Goal: Information Seeking & Learning: Learn about a topic

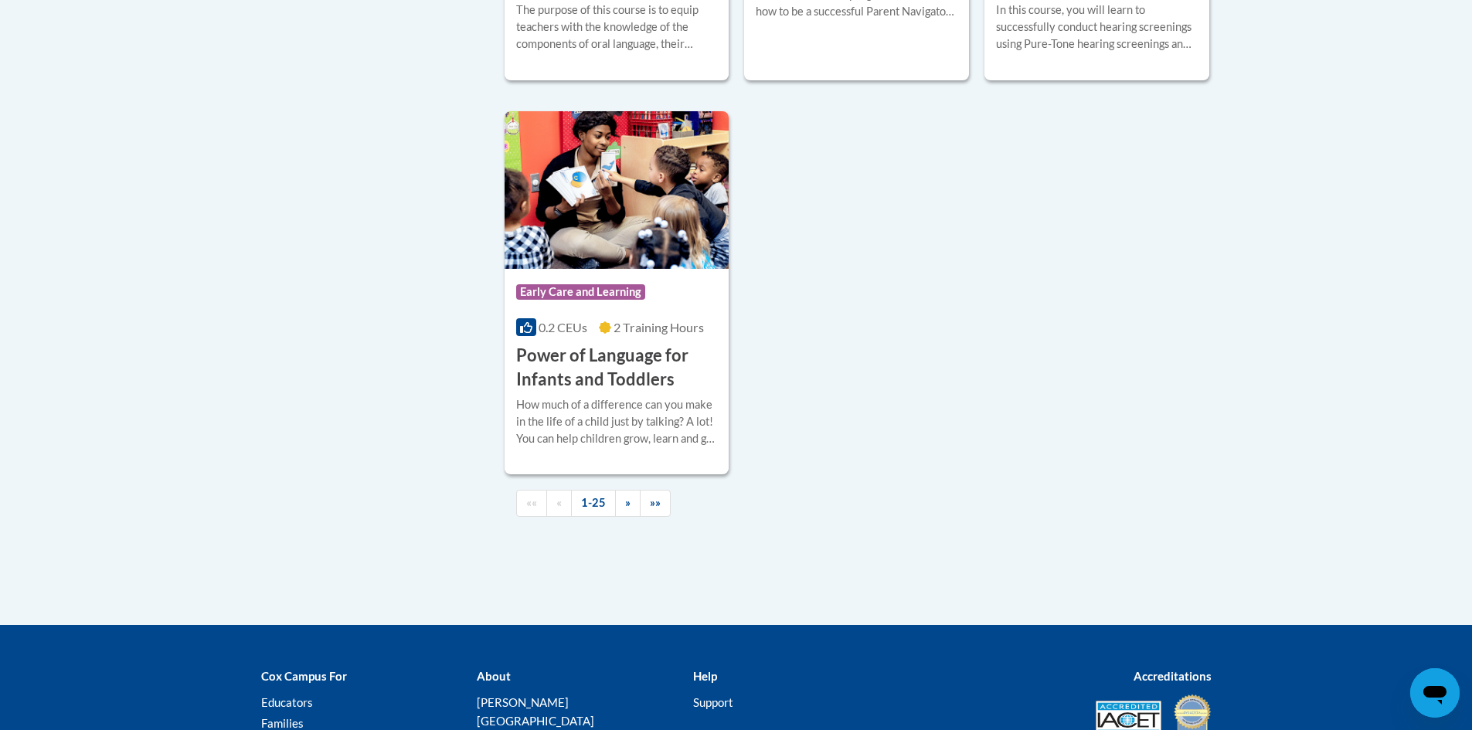
scroll to position [3646, 0]
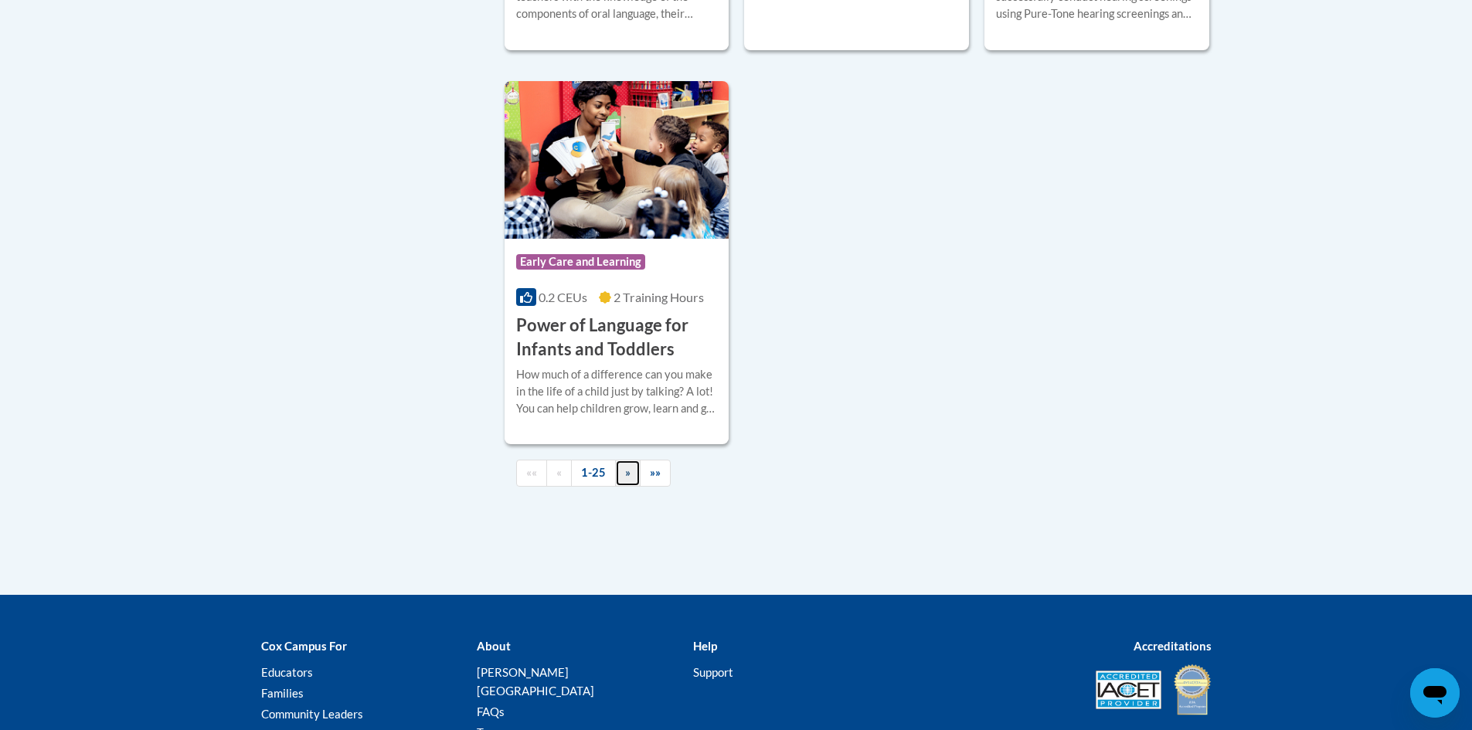
click at [625, 470] on span "»" at bounding box center [627, 472] width 5 height 13
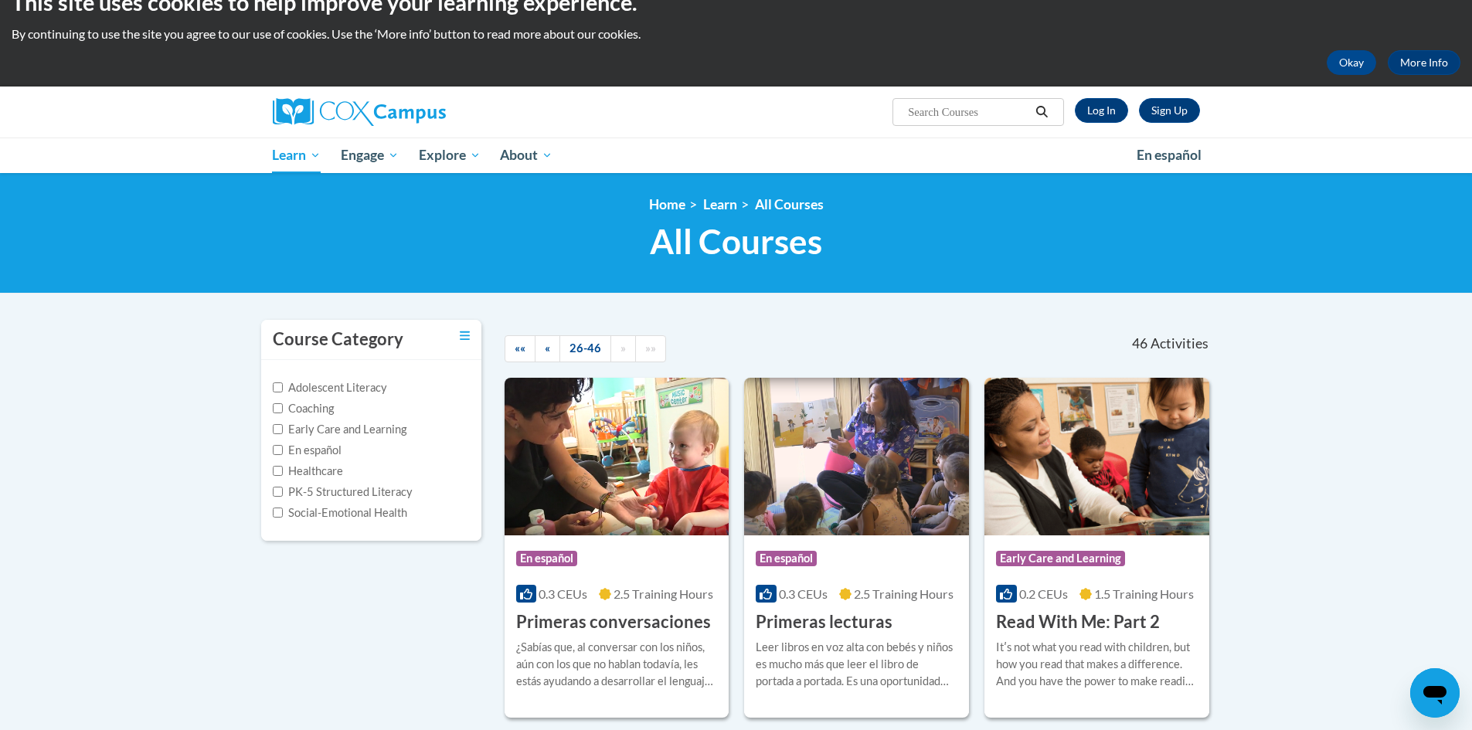
scroll to position [20, 0]
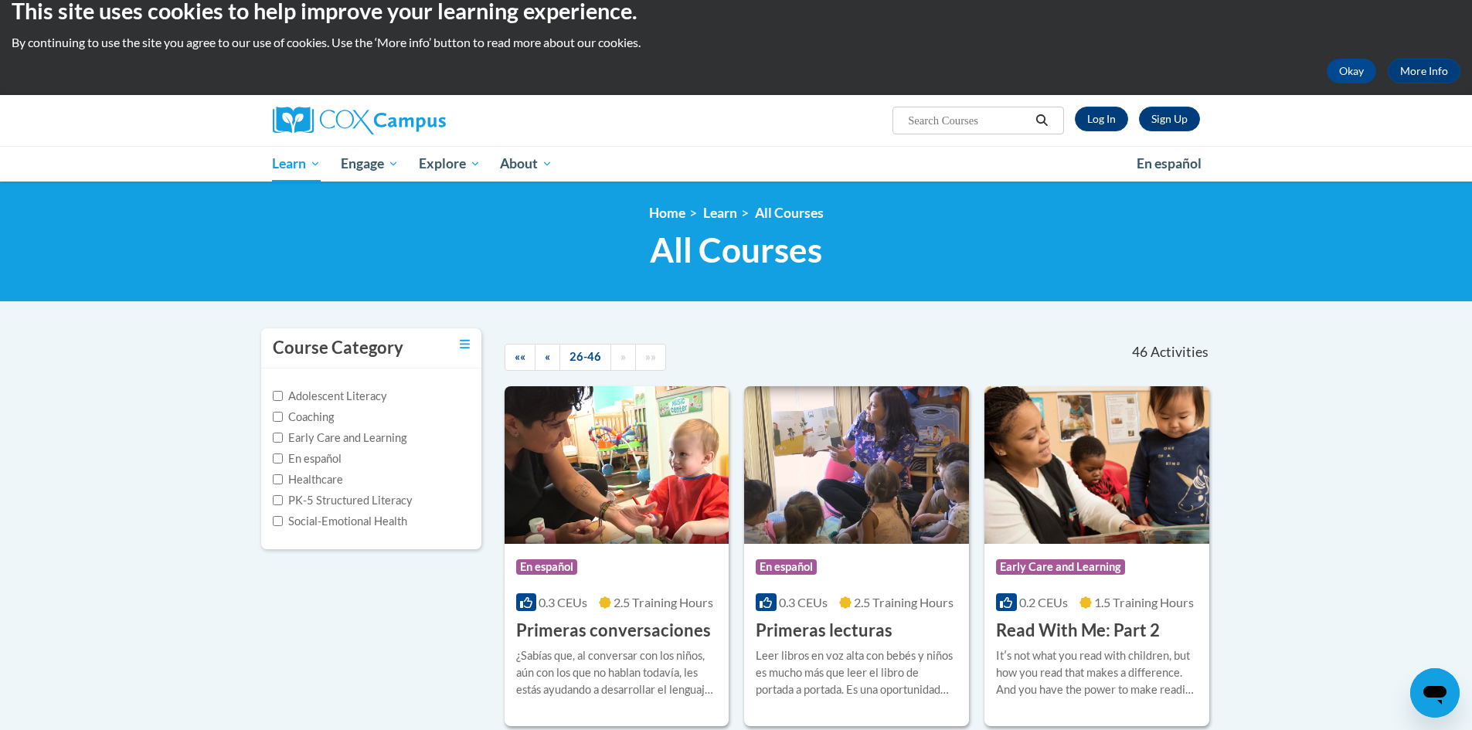
click at [362, 497] on label "PK-5 Structured Literacy" at bounding box center [343, 500] width 140 height 17
click at [283, 497] on input "PK-5 Structured Literacy" at bounding box center [278, 500] width 10 height 10
checkbox input "true"
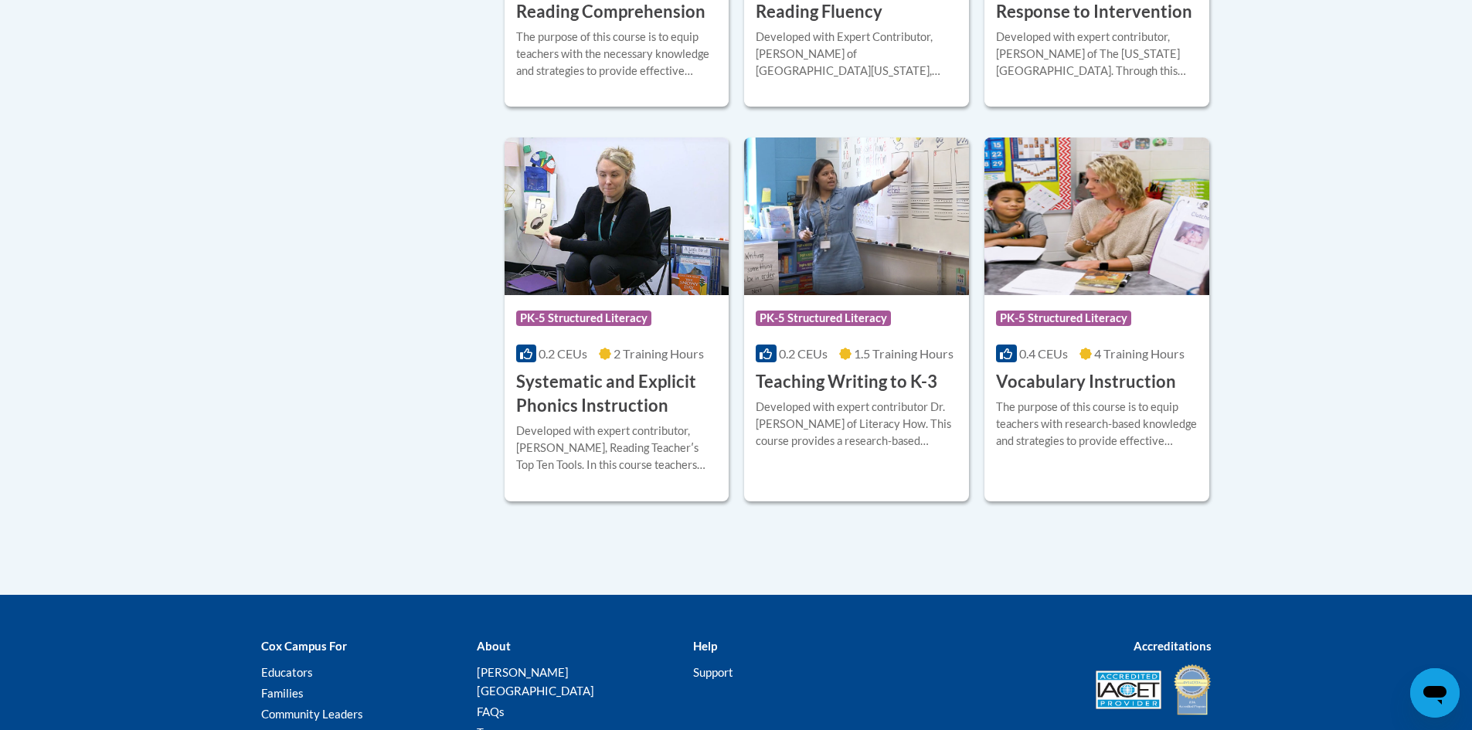
scroll to position [1472, 0]
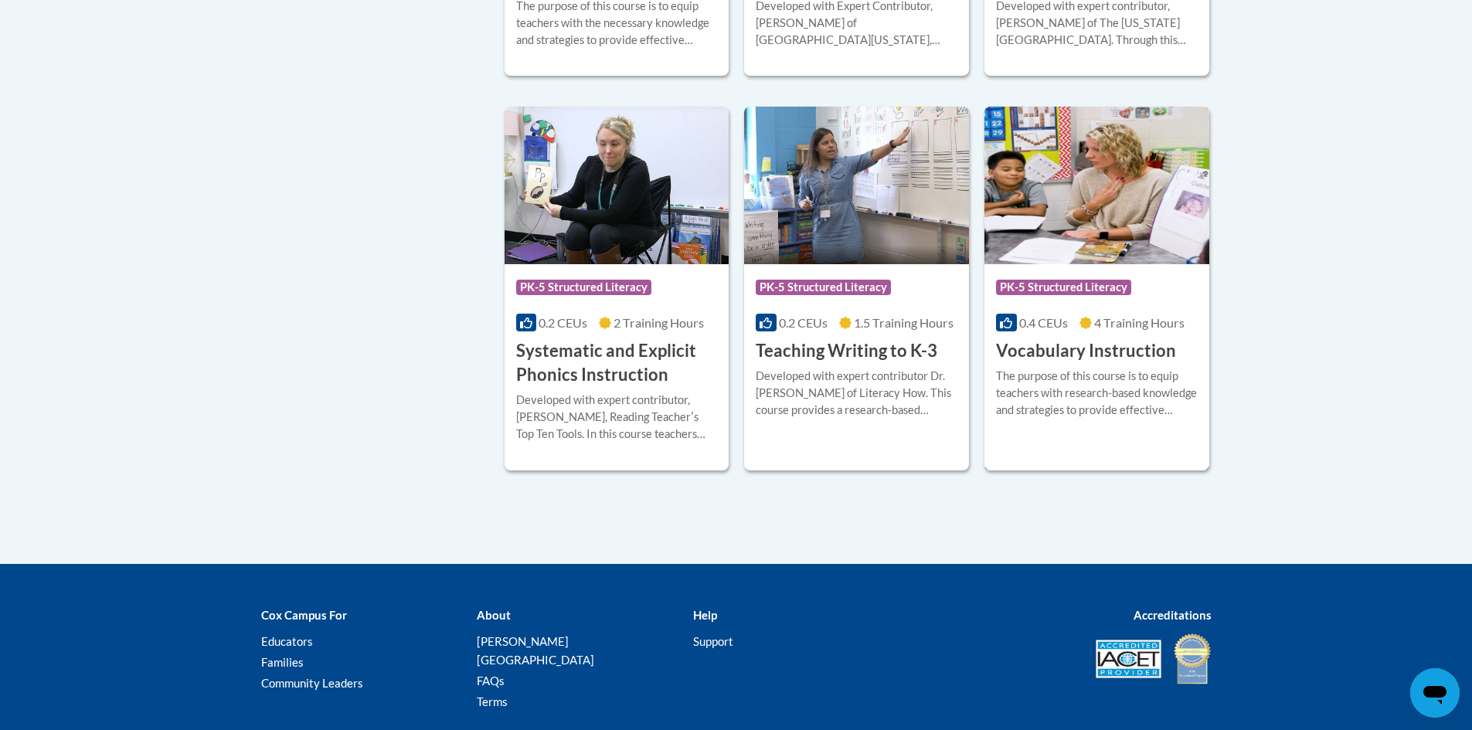
click at [1138, 295] on div "Course Category: PK-5 Structured Literacy" at bounding box center [1097, 289] width 202 height 35
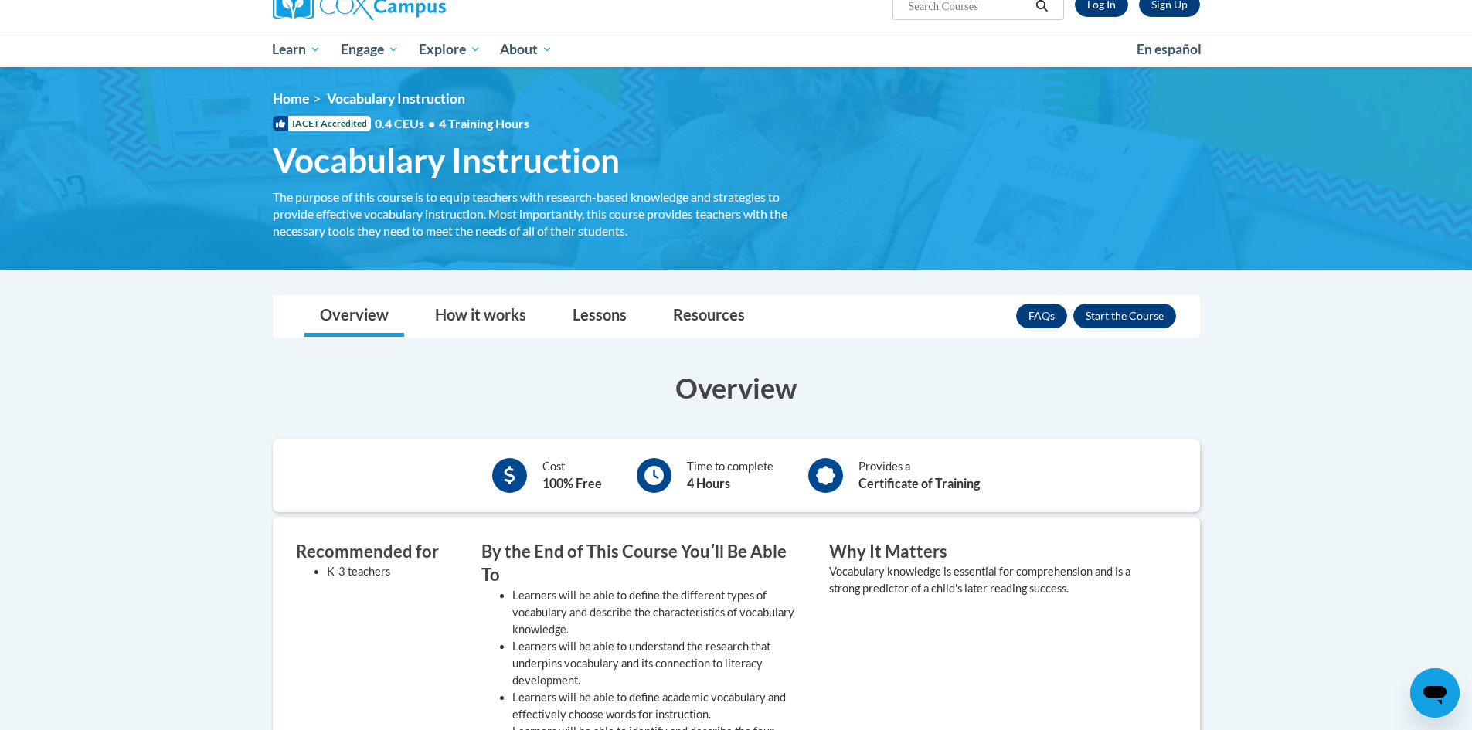
scroll to position [124, 0]
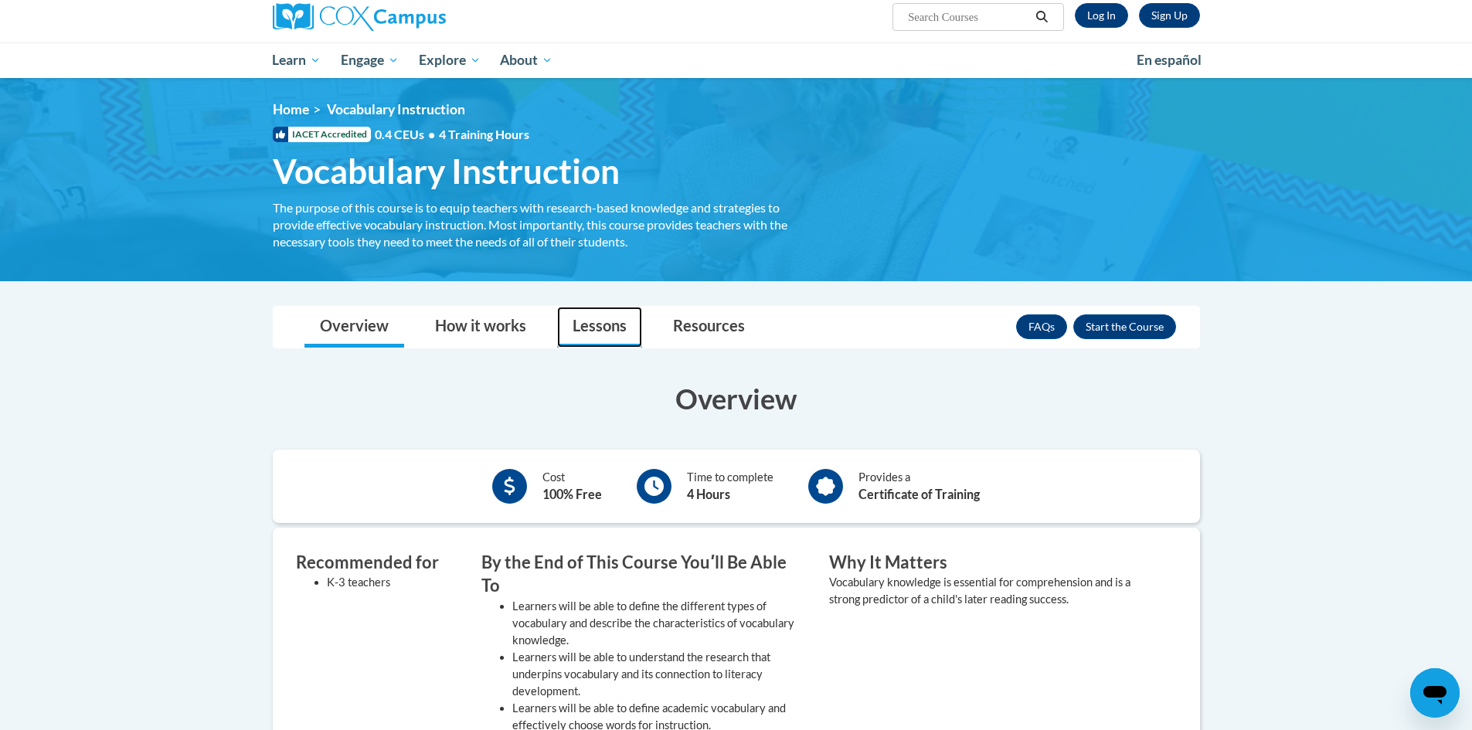
click at [598, 323] on link "Lessons" at bounding box center [599, 327] width 85 height 41
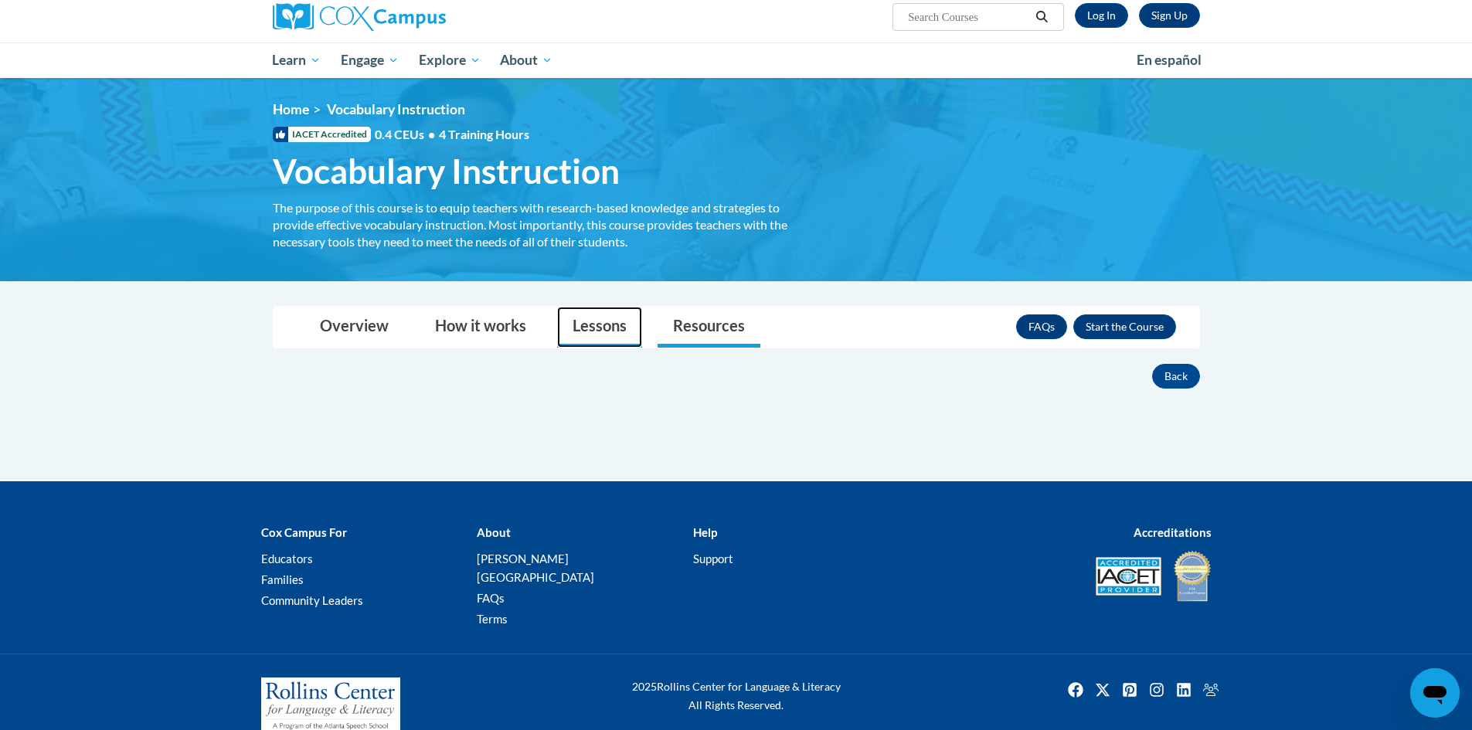
click at [599, 328] on link "Lessons" at bounding box center [599, 327] width 85 height 41
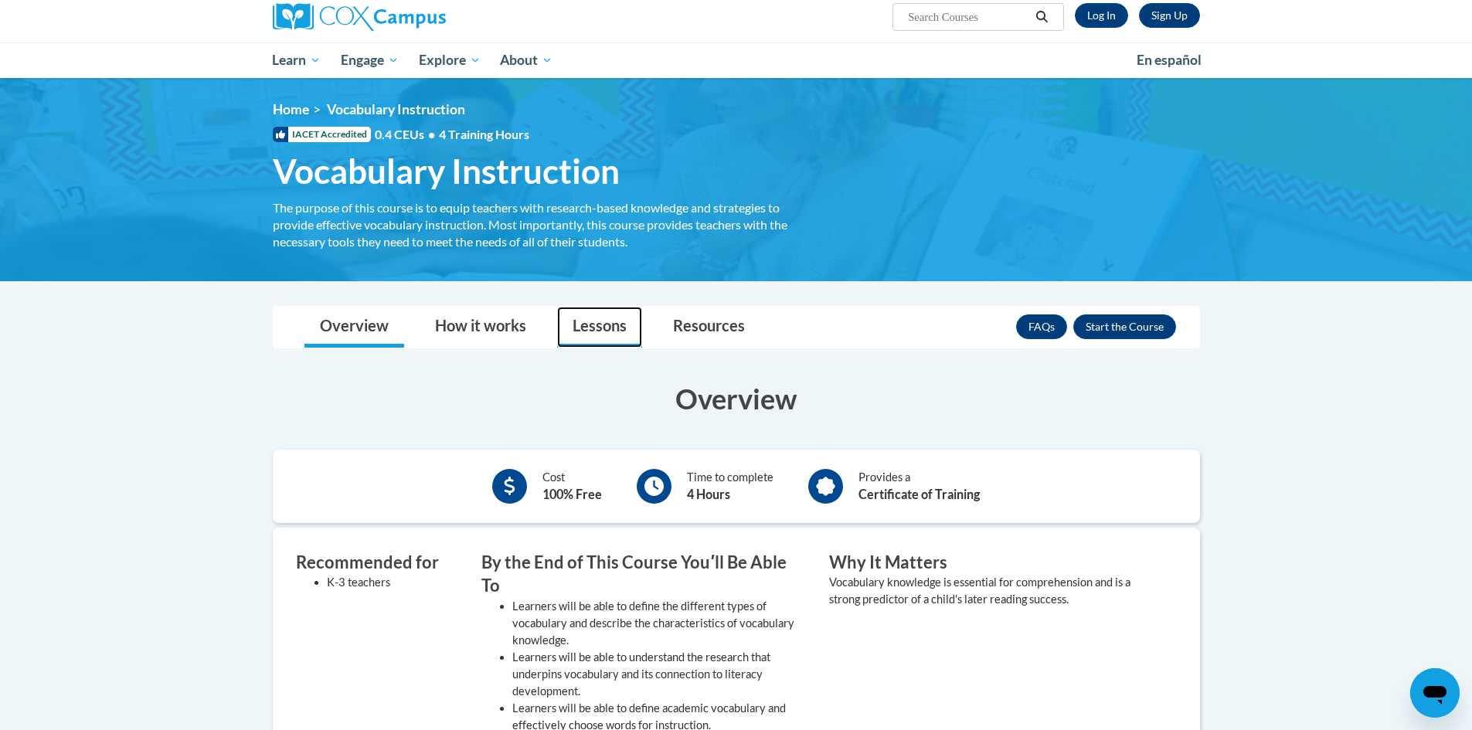
click at [596, 333] on link "Lessons" at bounding box center [599, 327] width 85 height 41
